Goal: Task Accomplishment & Management: Manage account settings

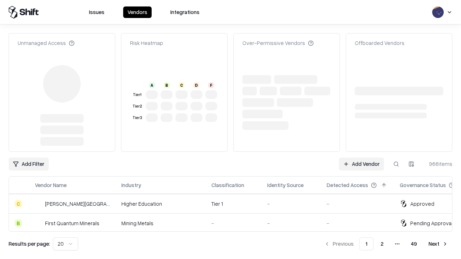
click at [361, 158] on link "Add Vendor" at bounding box center [361, 164] width 45 height 13
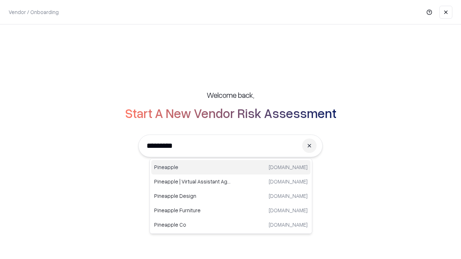
click at [231, 167] on div "Pineapple [DOMAIN_NAME]" at bounding box center [230, 167] width 159 height 14
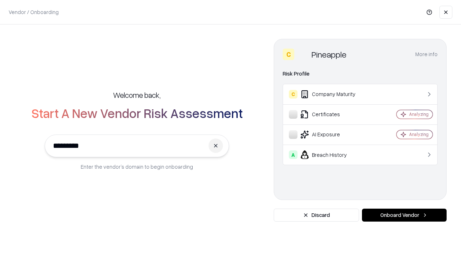
type input "*********"
click at [404, 215] on button "Onboard Vendor" at bounding box center [404, 215] width 85 height 13
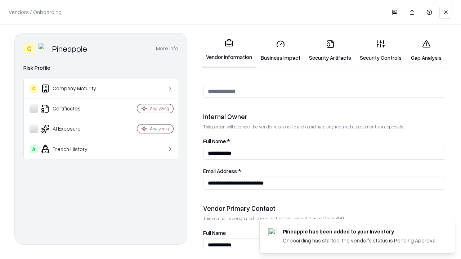
scroll to position [373, 0]
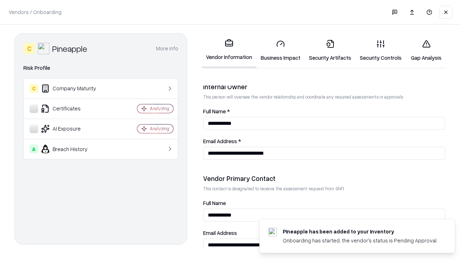
click at [280, 50] on link "Business Impact" at bounding box center [280, 50] width 48 height 33
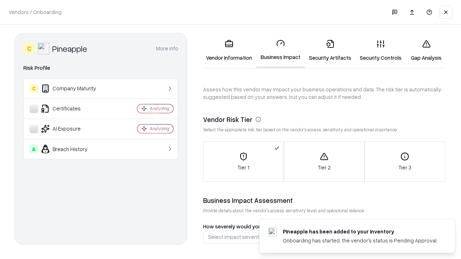
click at [330, 50] on link "Security Artifacts" at bounding box center [329, 50] width 51 height 33
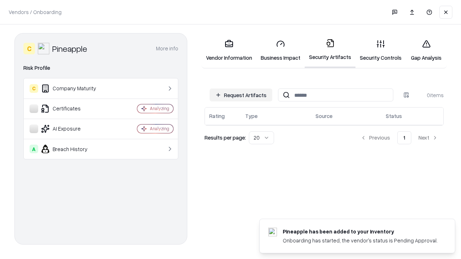
click at [241, 95] on button "Request Artifacts" at bounding box center [240, 95] width 63 height 13
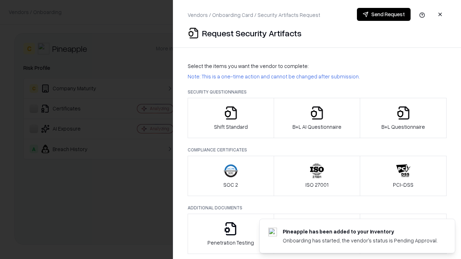
click at [230, 118] on icon "button" at bounding box center [230, 113] width 14 height 14
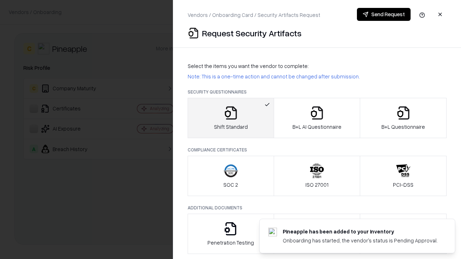
click at [383, 14] on button "Send Request" at bounding box center [384, 14] width 54 height 13
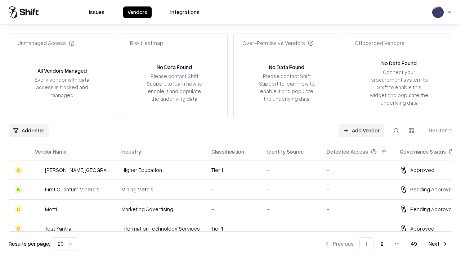
click at [396, 130] on button at bounding box center [395, 130] width 13 height 13
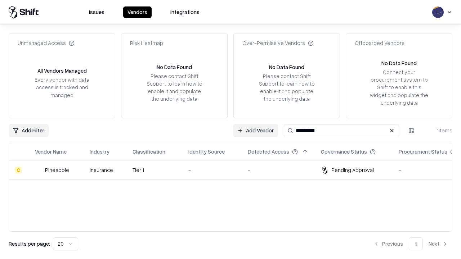
type input "*********"
click at [235, 170] on div "-" at bounding box center [212, 170] width 48 height 8
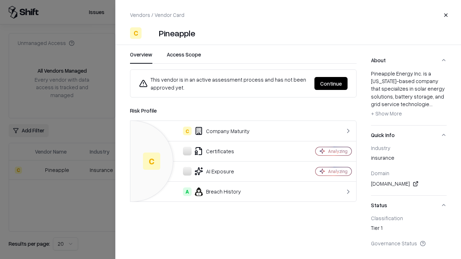
click at [331, 83] on button "Continue" at bounding box center [330, 83] width 33 height 13
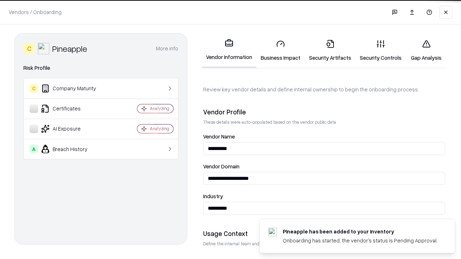
click at [330, 50] on link "Security Artifacts" at bounding box center [329, 50] width 51 height 33
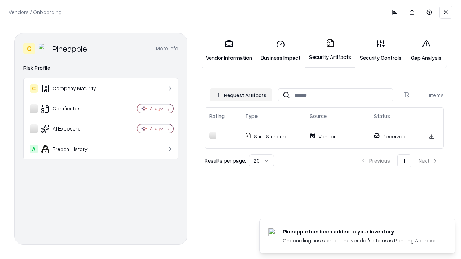
click at [380, 50] on link "Security Controls" at bounding box center [380, 50] width 50 height 33
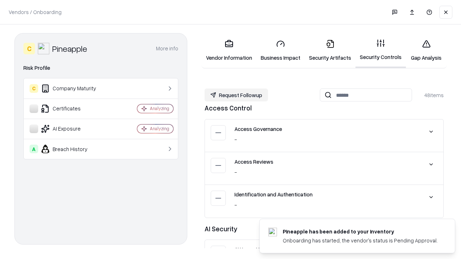
click at [236, 95] on button "Request Followup" at bounding box center [235, 95] width 63 height 13
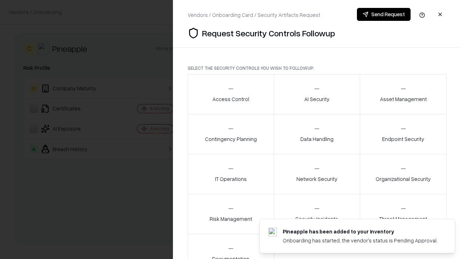
click at [230, 94] on div "Access Control" at bounding box center [230, 94] width 37 height 18
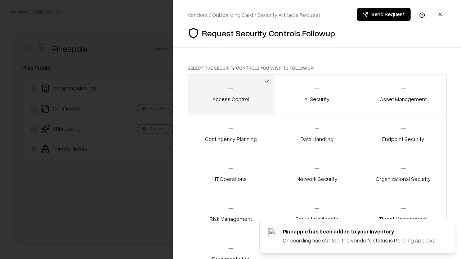
click at [383, 14] on button "Send Request" at bounding box center [384, 14] width 54 height 13
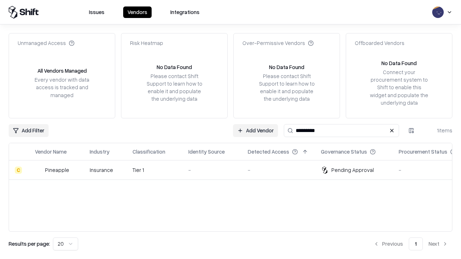
type input "*********"
click at [235, 170] on div "-" at bounding box center [212, 170] width 48 height 8
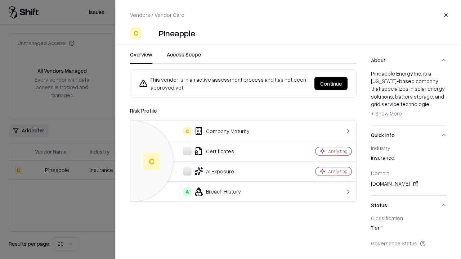
click at [331, 83] on button "Continue" at bounding box center [330, 83] width 33 height 13
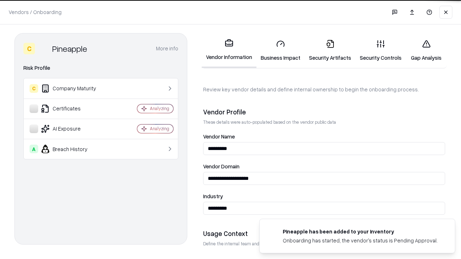
click at [426, 50] on link "Gap Analysis" at bounding box center [426, 50] width 41 height 33
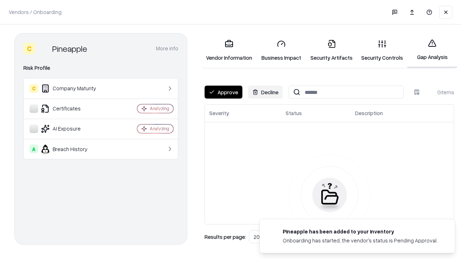
click at [223, 92] on button "Approve" at bounding box center [223, 92] width 38 height 13
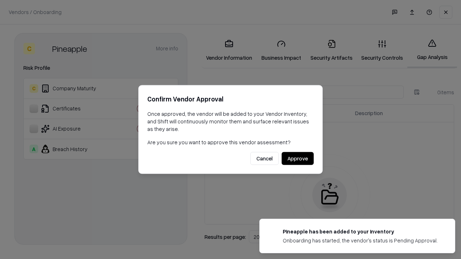
click at [297, 158] on button "Approve" at bounding box center [297, 158] width 32 height 13
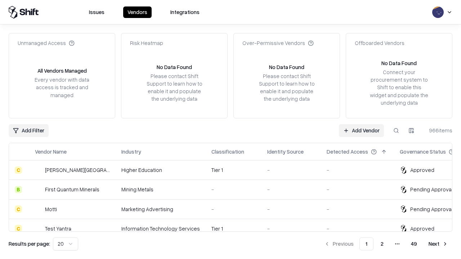
type input "*********"
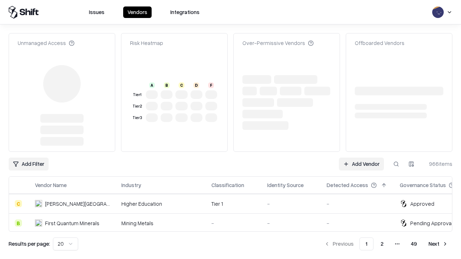
click at [361, 158] on link "Add Vendor" at bounding box center [361, 164] width 45 height 13
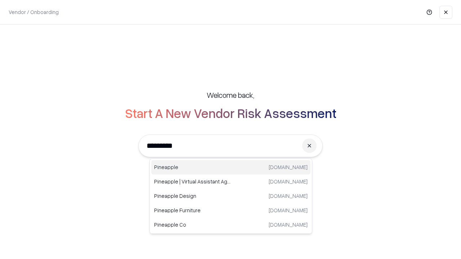
click at [231, 167] on div "Pineapple [DOMAIN_NAME]" at bounding box center [230, 167] width 159 height 14
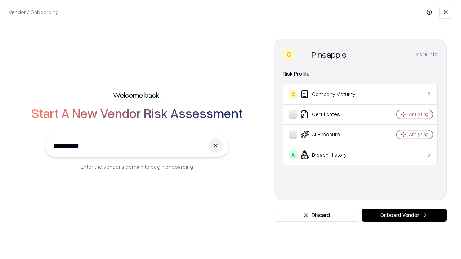
type input "*********"
click at [404, 215] on button "Onboard Vendor" at bounding box center [404, 215] width 85 height 13
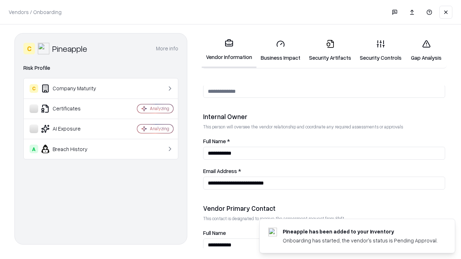
scroll to position [373, 0]
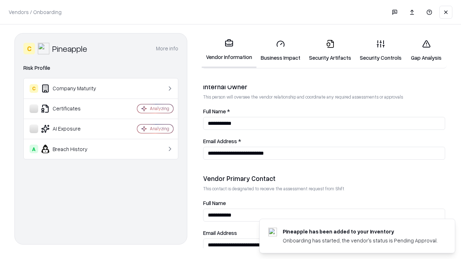
click at [426, 50] on link "Gap Analysis" at bounding box center [426, 50] width 41 height 33
